Goal: Find specific page/section: Find specific page/section

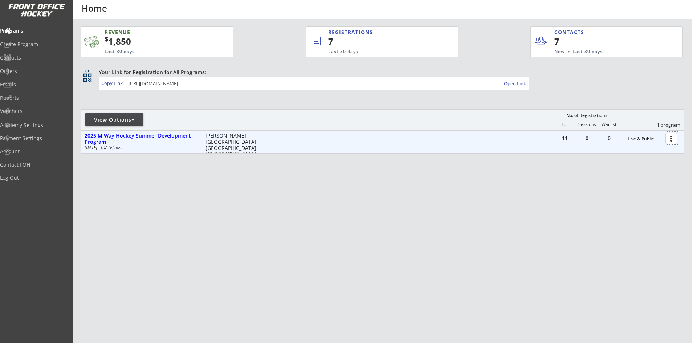
click at [671, 139] on div at bounding box center [672, 138] width 13 height 13
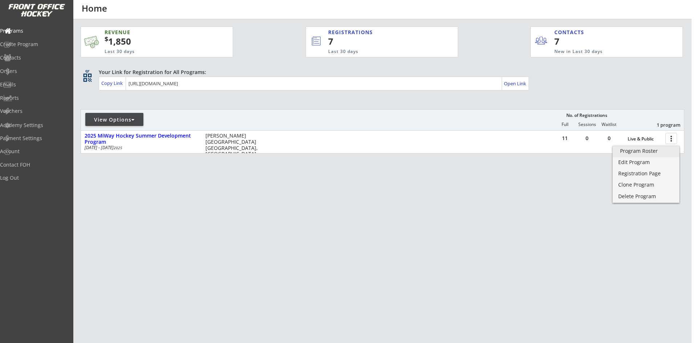
click at [647, 149] on div "Program Roster" at bounding box center [646, 151] width 52 height 5
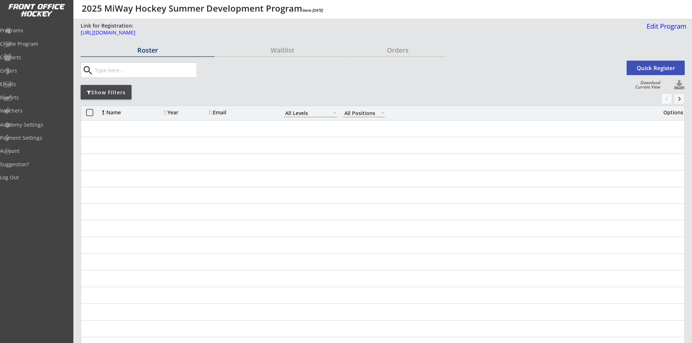
select select ""All Levels""
select select ""All Positions""
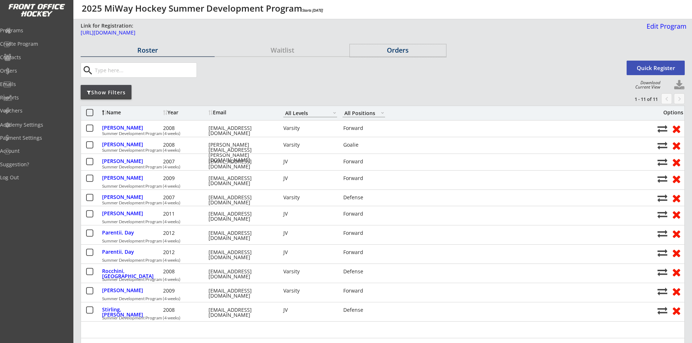
click at [402, 50] on div "Orders" at bounding box center [398, 50] width 96 height 7
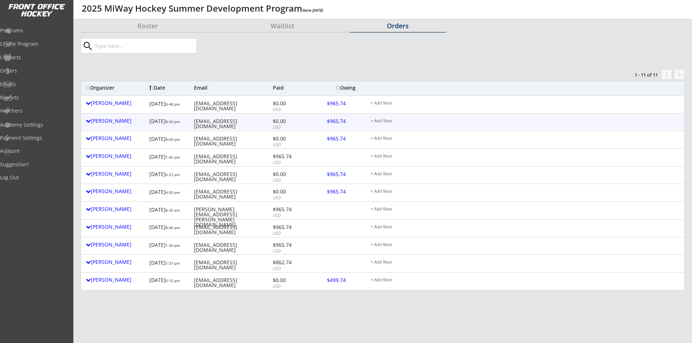
scroll to position [36, 0]
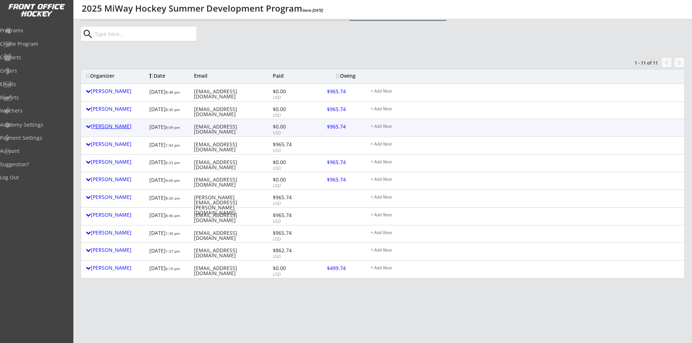
click at [110, 127] on div "[PERSON_NAME]" at bounding box center [116, 126] width 60 height 5
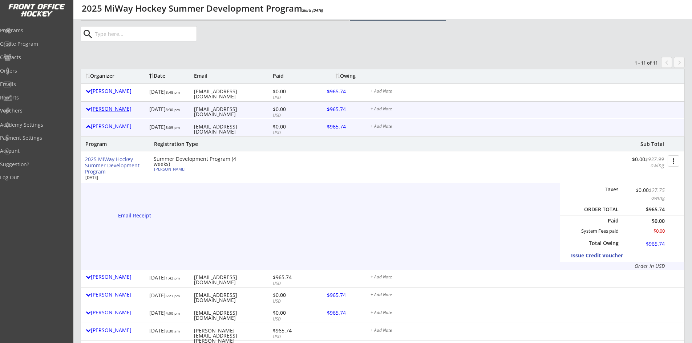
click at [106, 105] on div "[PERSON_NAME]" at bounding box center [116, 109] width 60 height 9
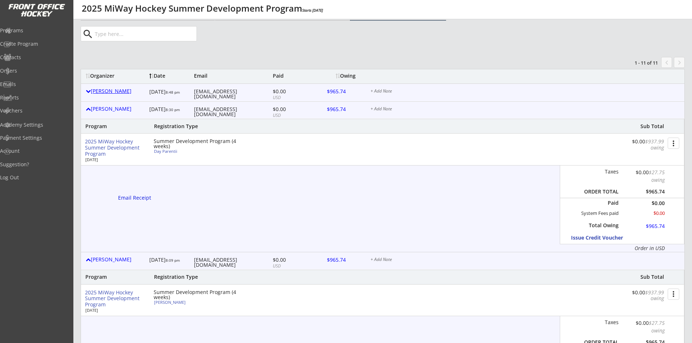
click at [112, 93] on div "[PERSON_NAME]" at bounding box center [116, 91] width 60 height 5
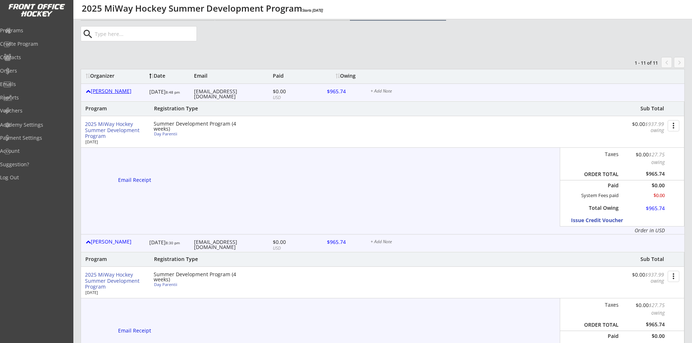
click at [112, 94] on div "[PERSON_NAME]" at bounding box center [116, 91] width 60 height 5
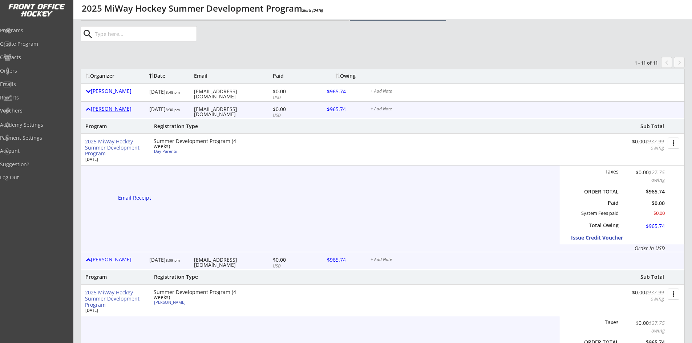
click at [114, 110] on div "[PERSON_NAME]" at bounding box center [116, 108] width 60 height 5
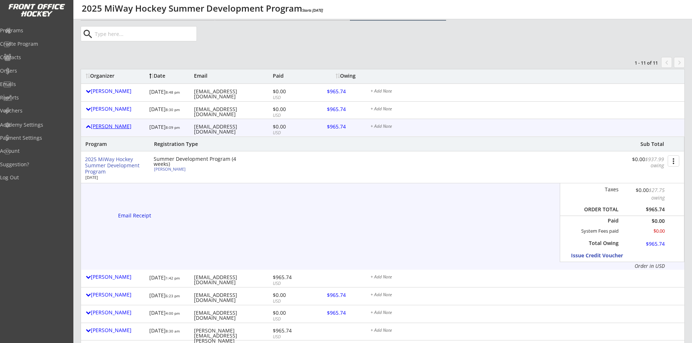
click at [113, 125] on div "[PERSON_NAME]" at bounding box center [116, 126] width 60 height 5
